Goal: Navigation & Orientation: Find specific page/section

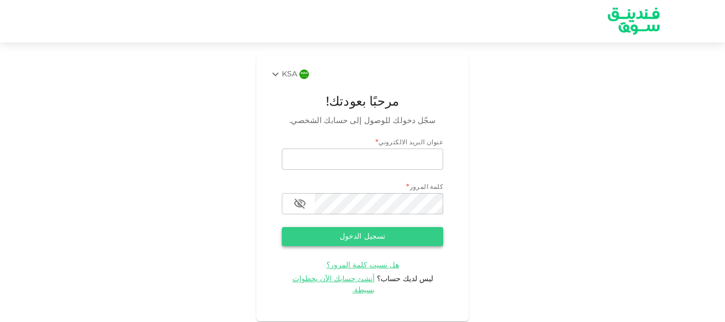
type input "[EMAIL_ADDRESS][DOMAIN_NAME]"
click at [349, 236] on button "تسجيل الدخول" at bounding box center [362, 236] width 161 height 19
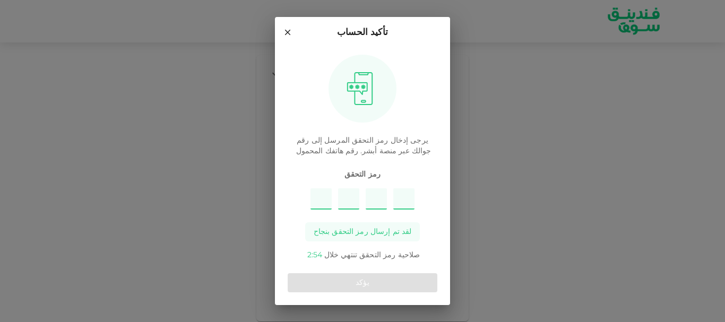
type input "6"
type input "5"
type input "7"
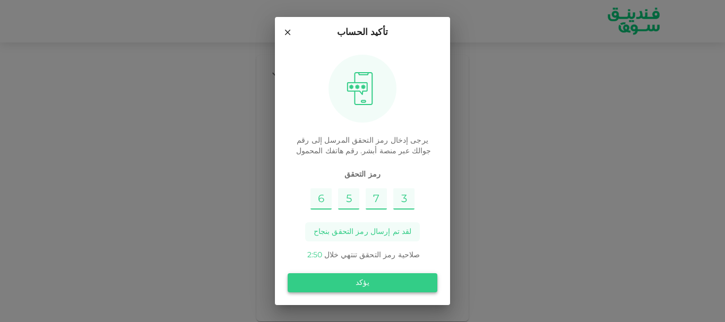
type input "3"
click at [357, 285] on button "يؤكد" at bounding box center [363, 282] width 150 height 19
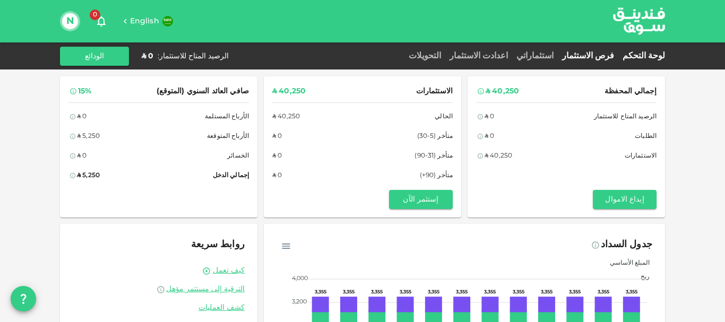
click at [598, 55] on link "فرص الاستثمار" at bounding box center [588, 56] width 60 height 8
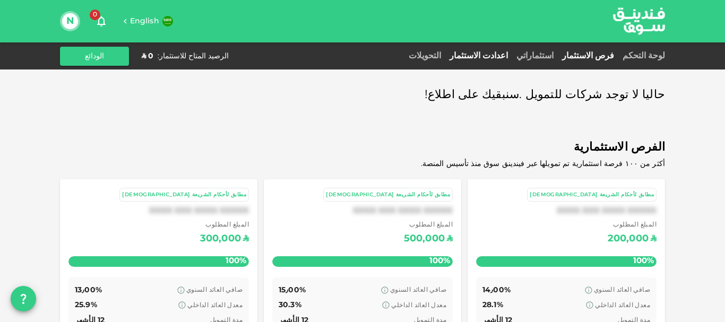
click at [507, 54] on link "اعدادت الاستثمار" at bounding box center [478, 56] width 67 height 8
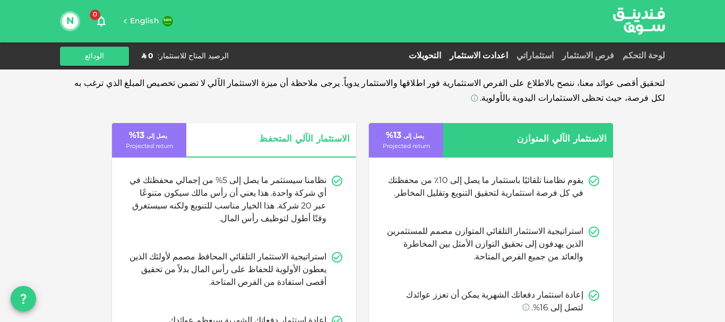
click at [445, 55] on link "التحويلات" at bounding box center [424, 56] width 41 height 8
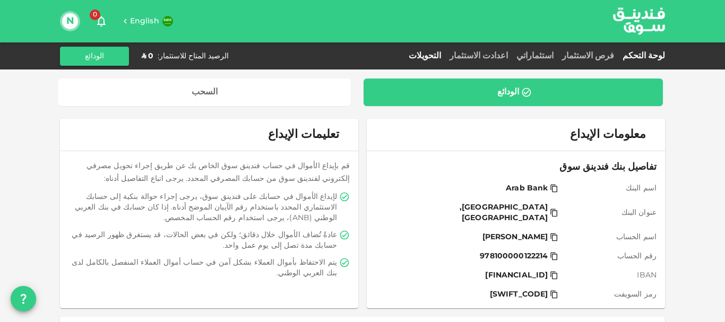
click at [637, 54] on link "لوحة التحكم" at bounding box center [641, 56] width 47 height 8
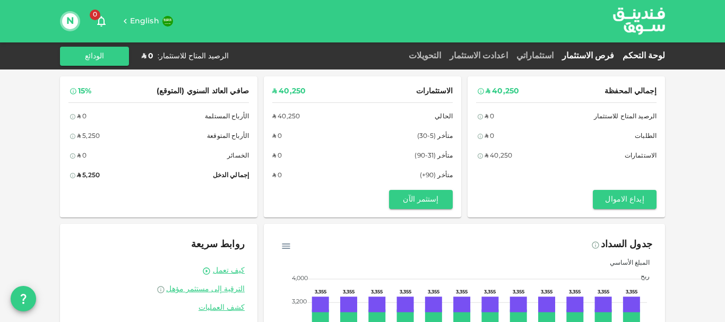
click at [607, 56] on link "فرص الاستثمار" at bounding box center [588, 56] width 60 height 8
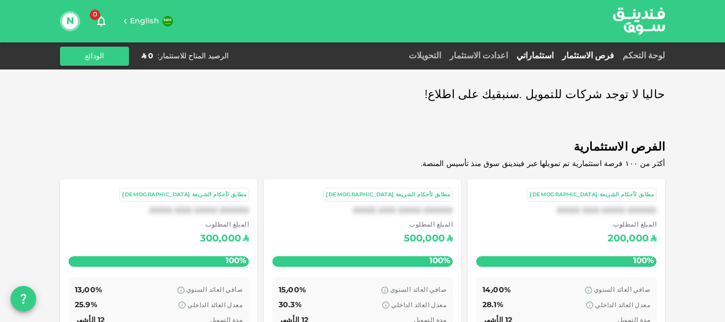
click at [558, 56] on link "استثماراتي" at bounding box center [535, 56] width 46 height 8
